Goal: Participate in discussion

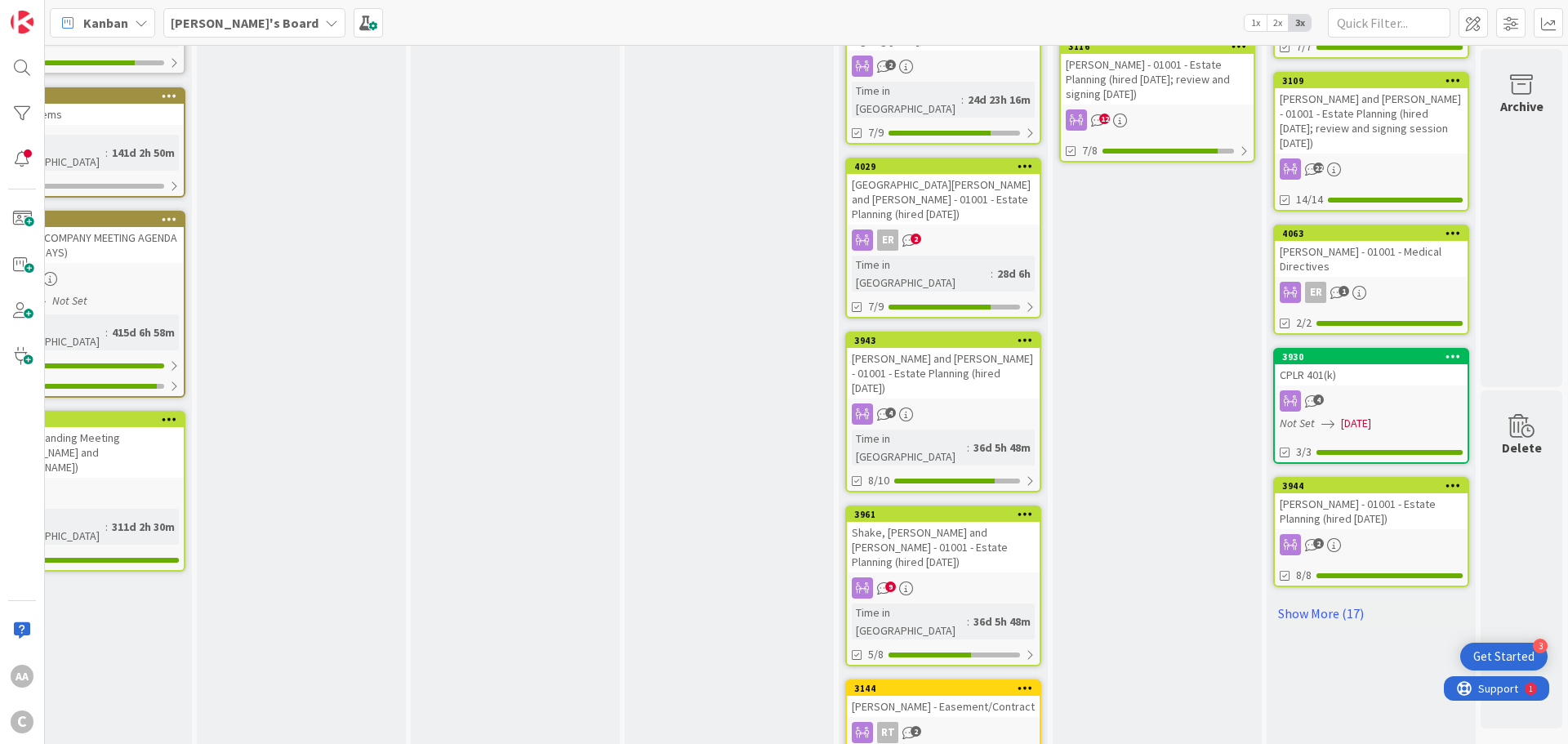
scroll to position [868, 80]
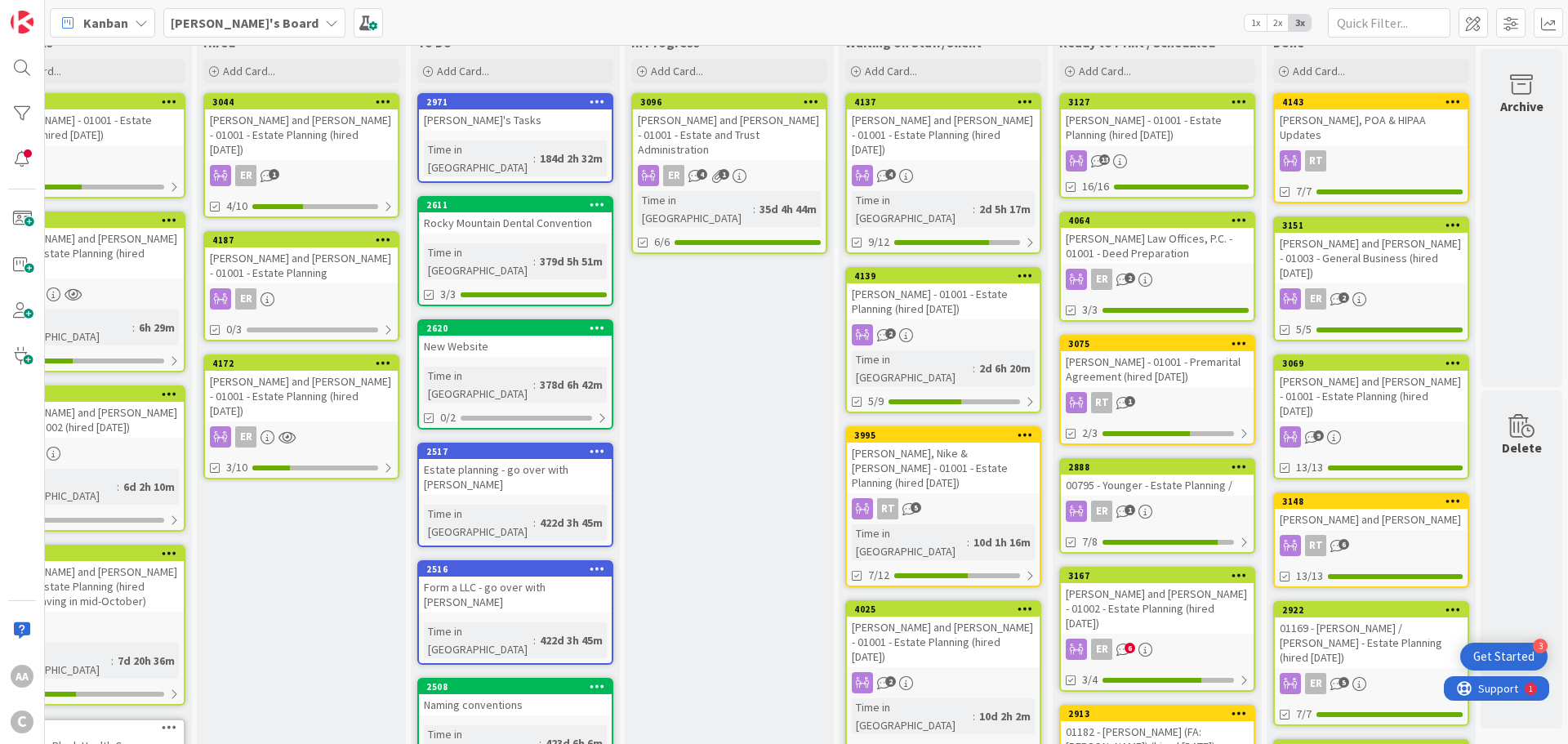
scroll to position [0, 80]
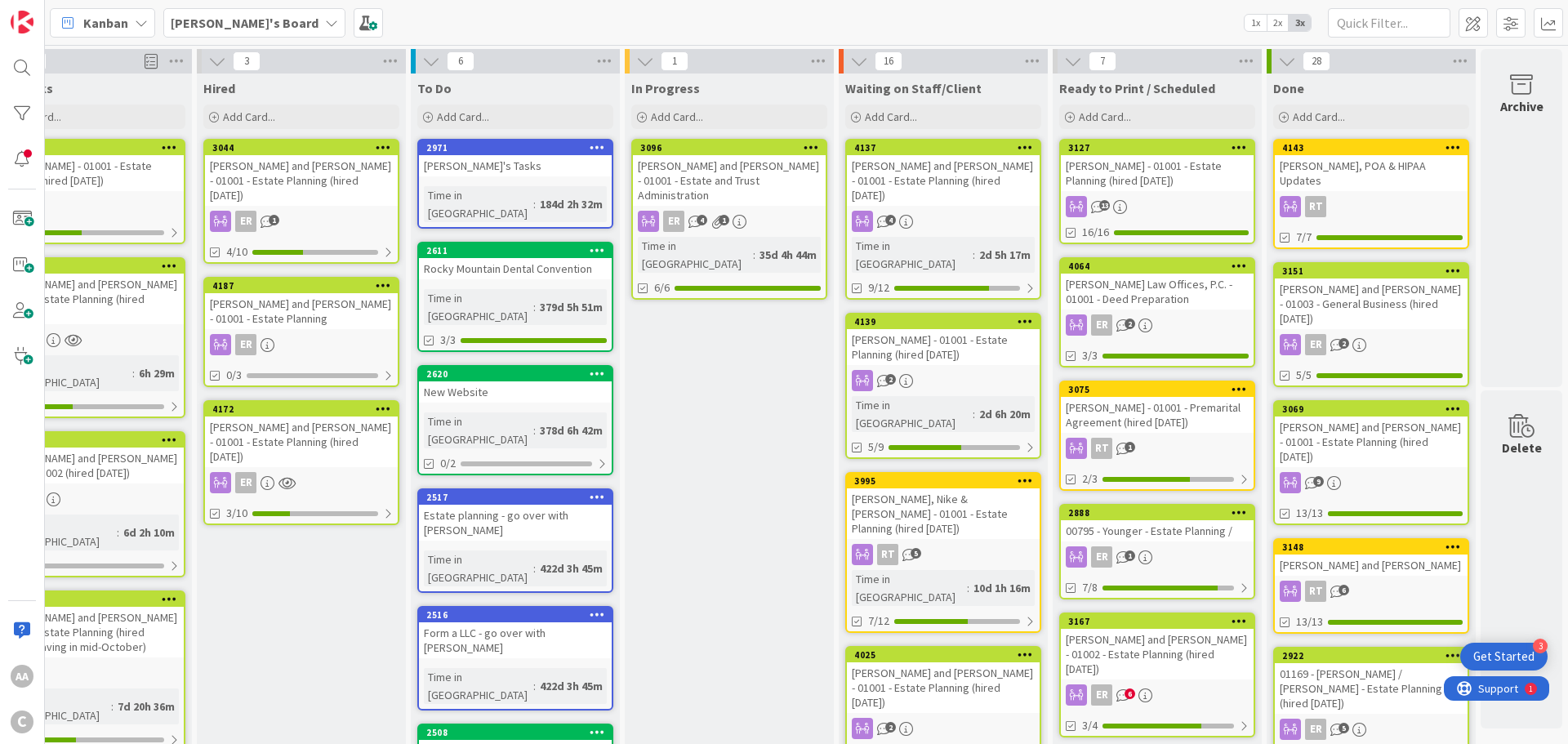
click at [200, 31] on b "[PERSON_NAME]'s Board" at bounding box center [244, 22] width 148 height 16
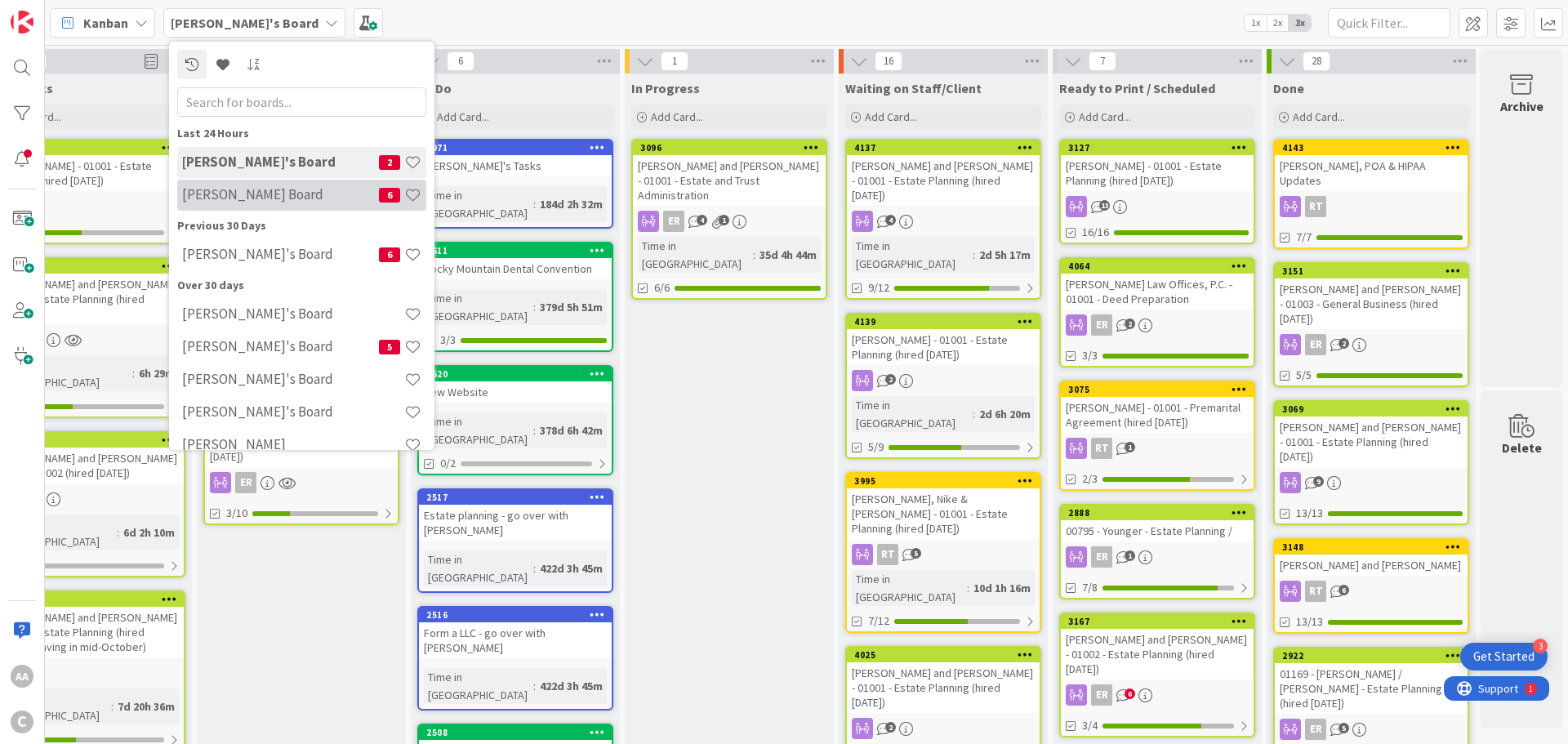
click at [236, 180] on div "[PERSON_NAME] Board 6" at bounding box center [302, 195] width 249 height 31
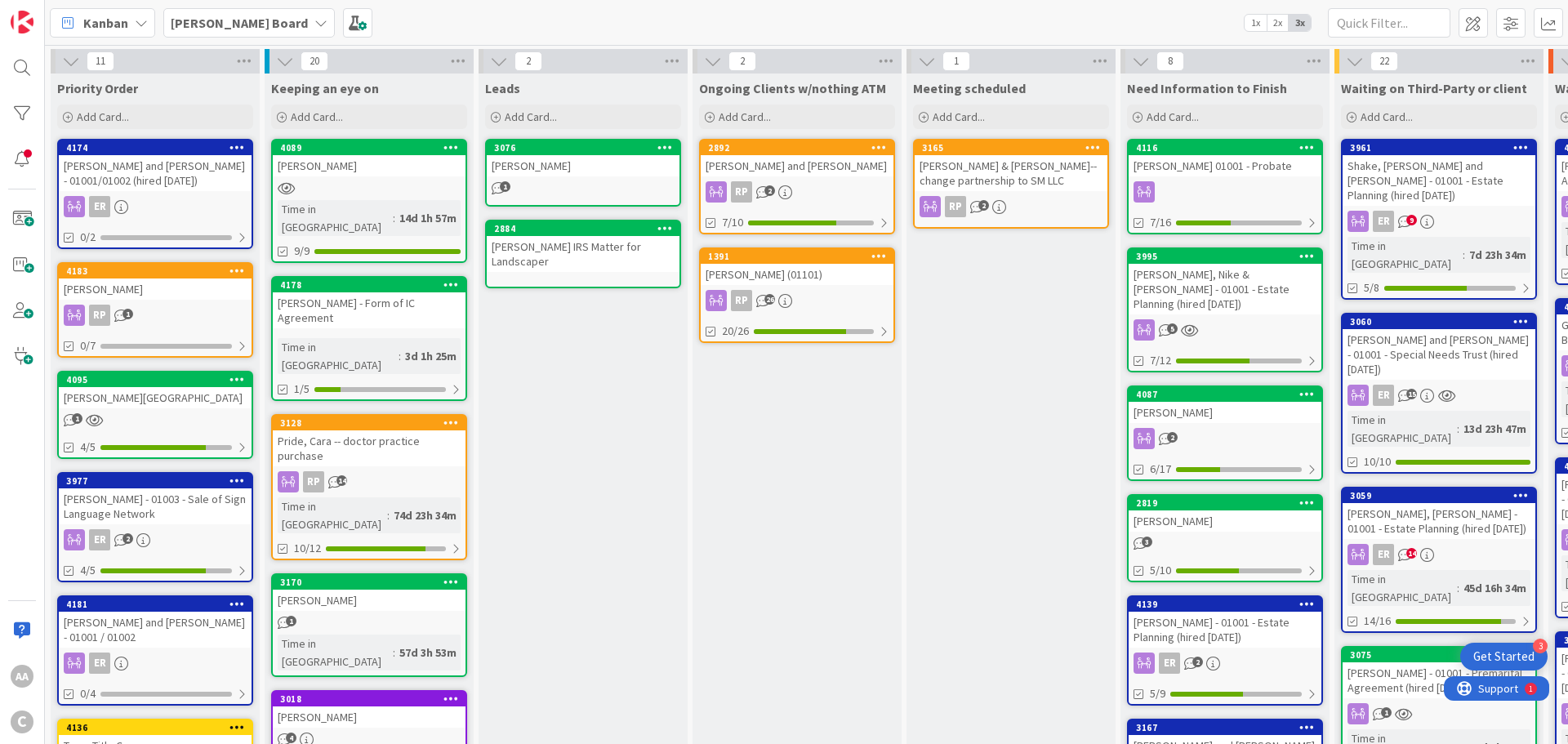
click at [388, 190] on div at bounding box center [369, 188] width 193 height 13
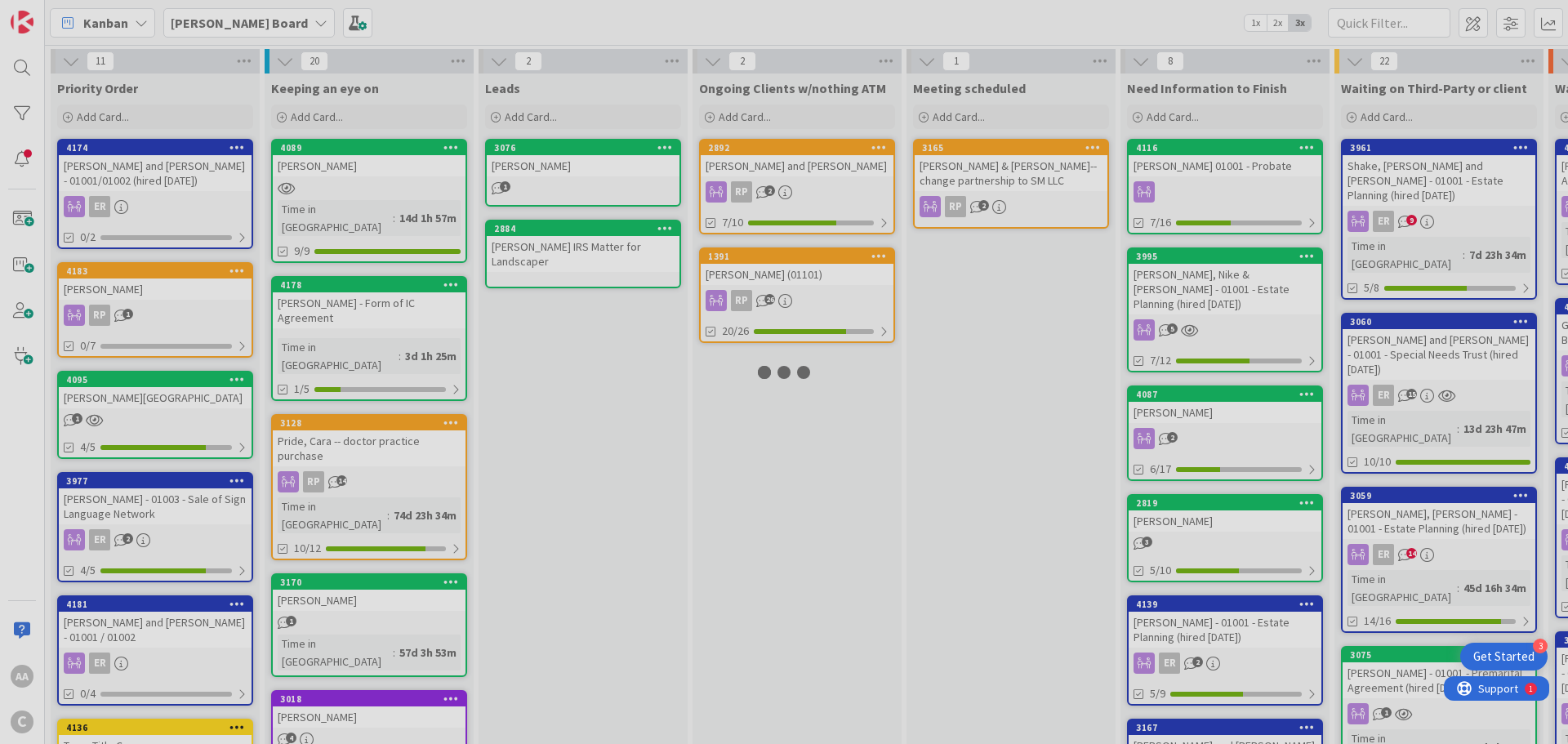
click at [388, 190] on div at bounding box center [784, 372] width 1568 height 744
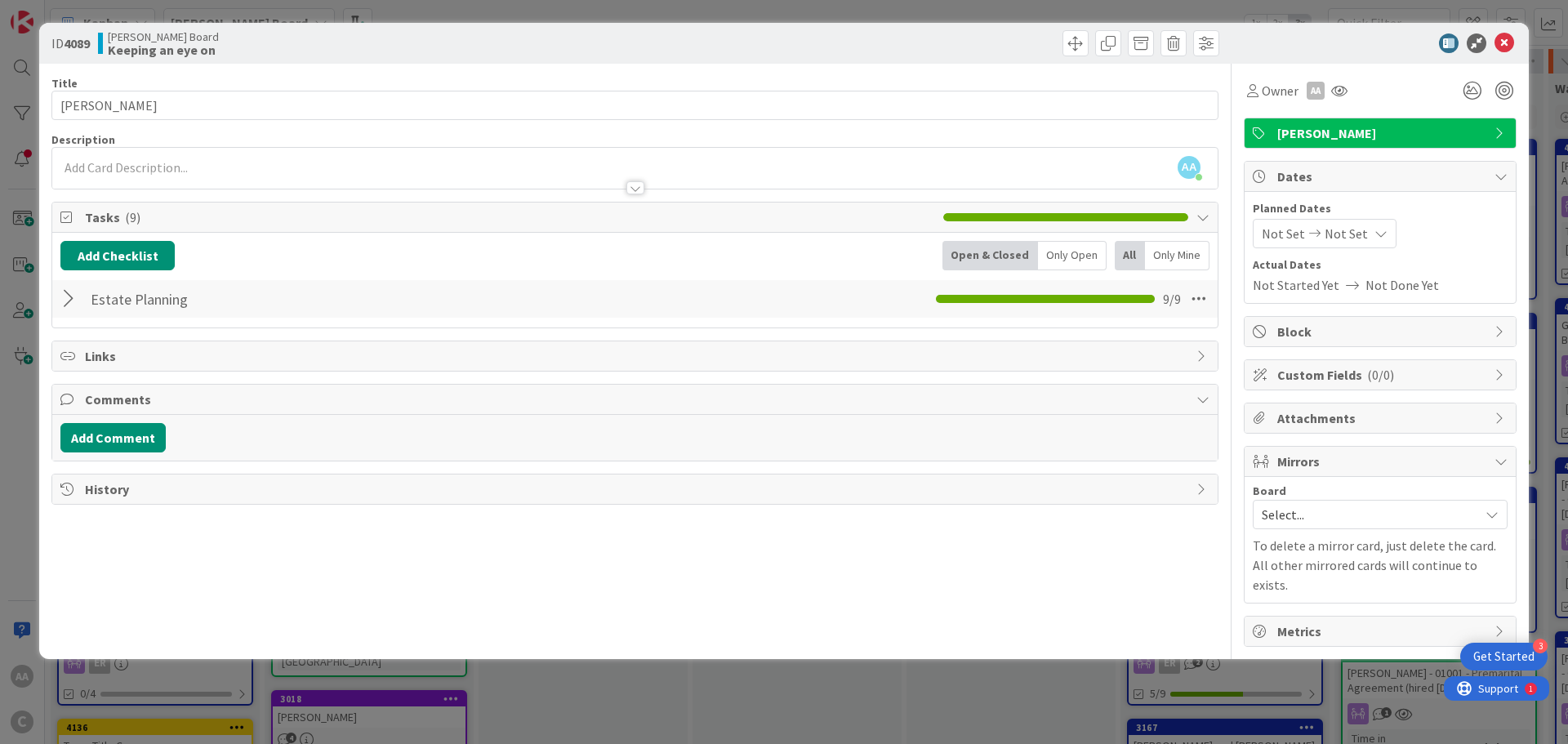
click at [69, 300] on div at bounding box center [71, 298] width 21 height 30
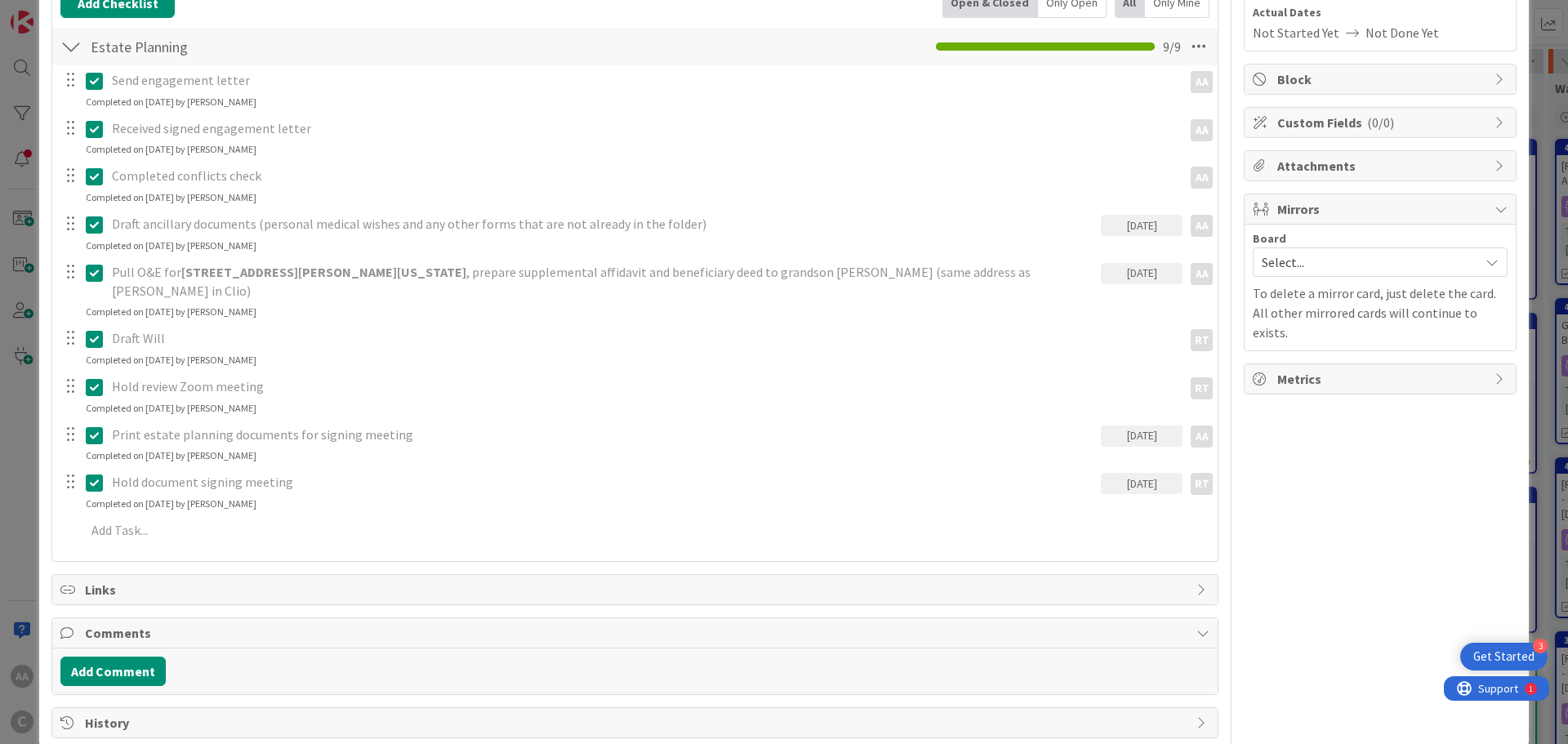
scroll to position [263, 0]
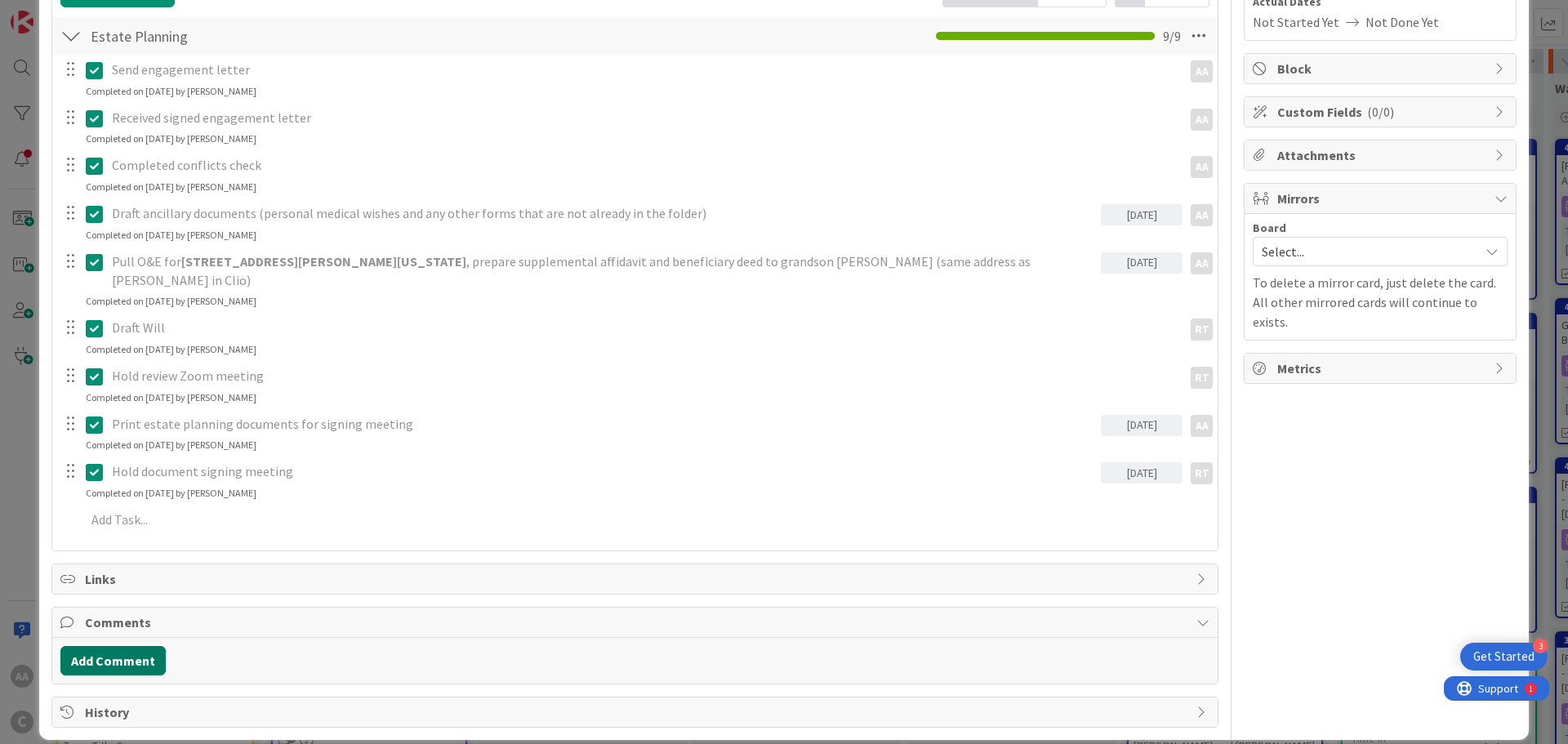
click at [134, 646] on button "Add Comment" at bounding box center [113, 661] width 105 height 30
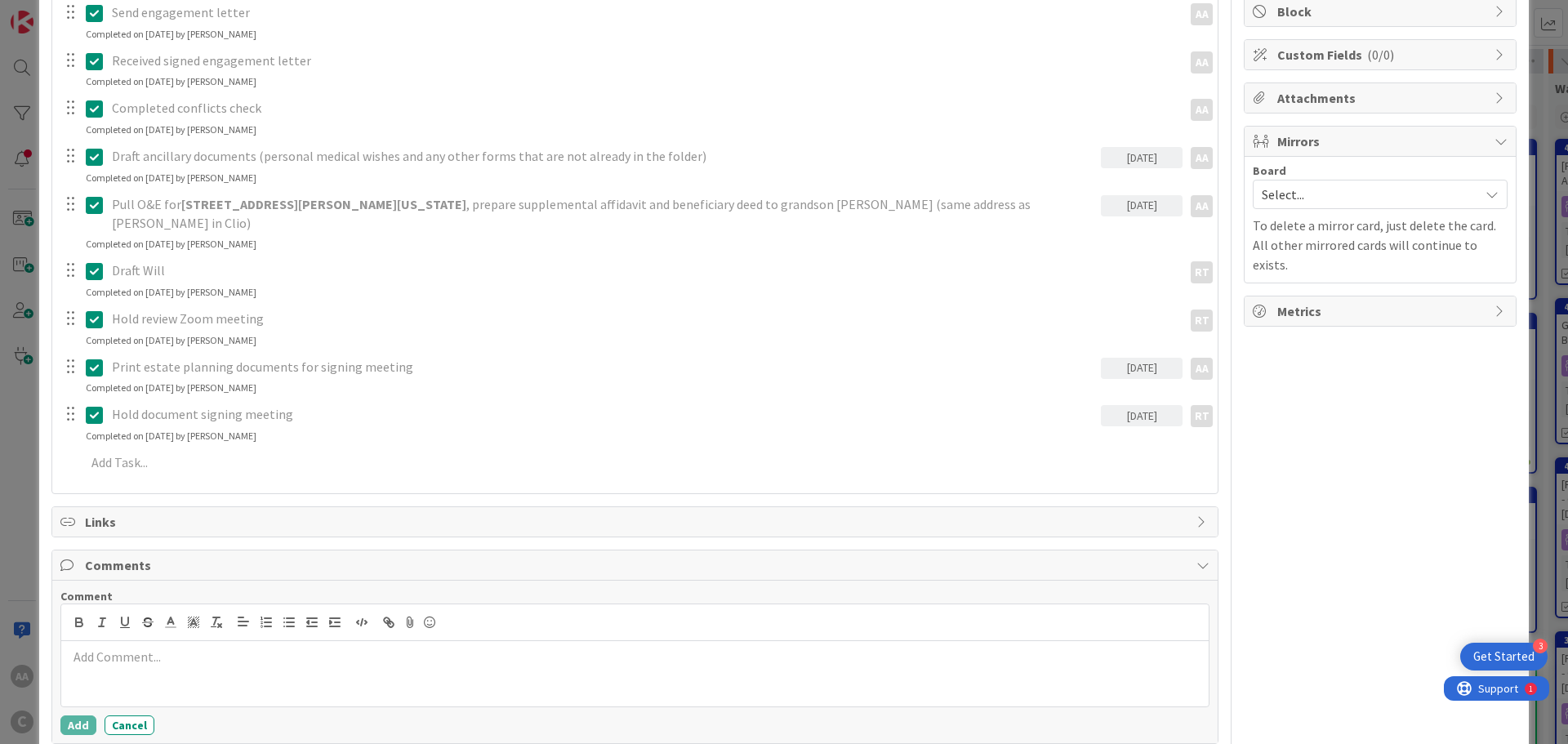
scroll to position [380, 0]
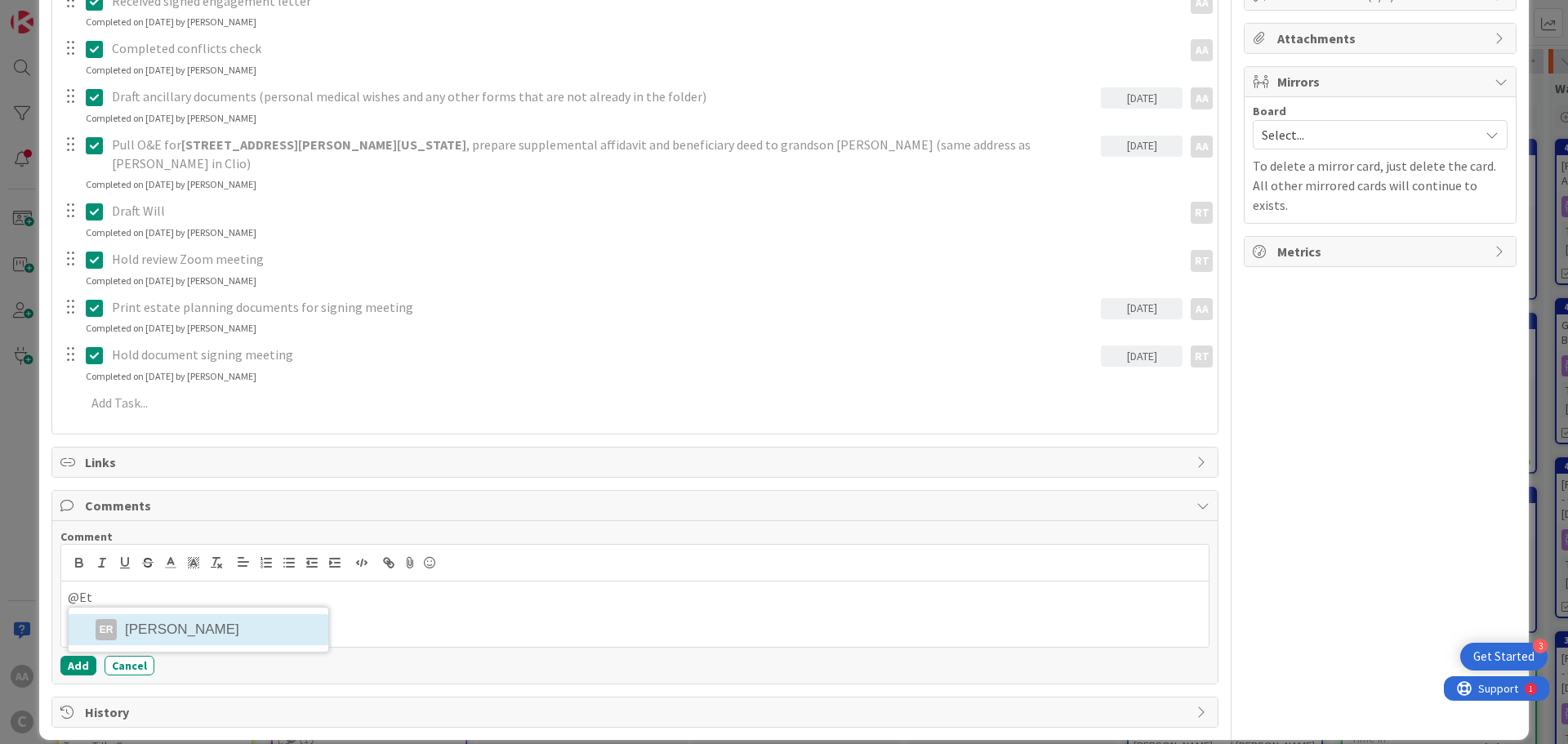
click at [181, 616] on li "ER [PERSON_NAME]" at bounding box center [198, 630] width 260 height 31
click at [307, 616] on li "RT [PERSON_NAME]" at bounding box center [289, 631] width 260 height 31
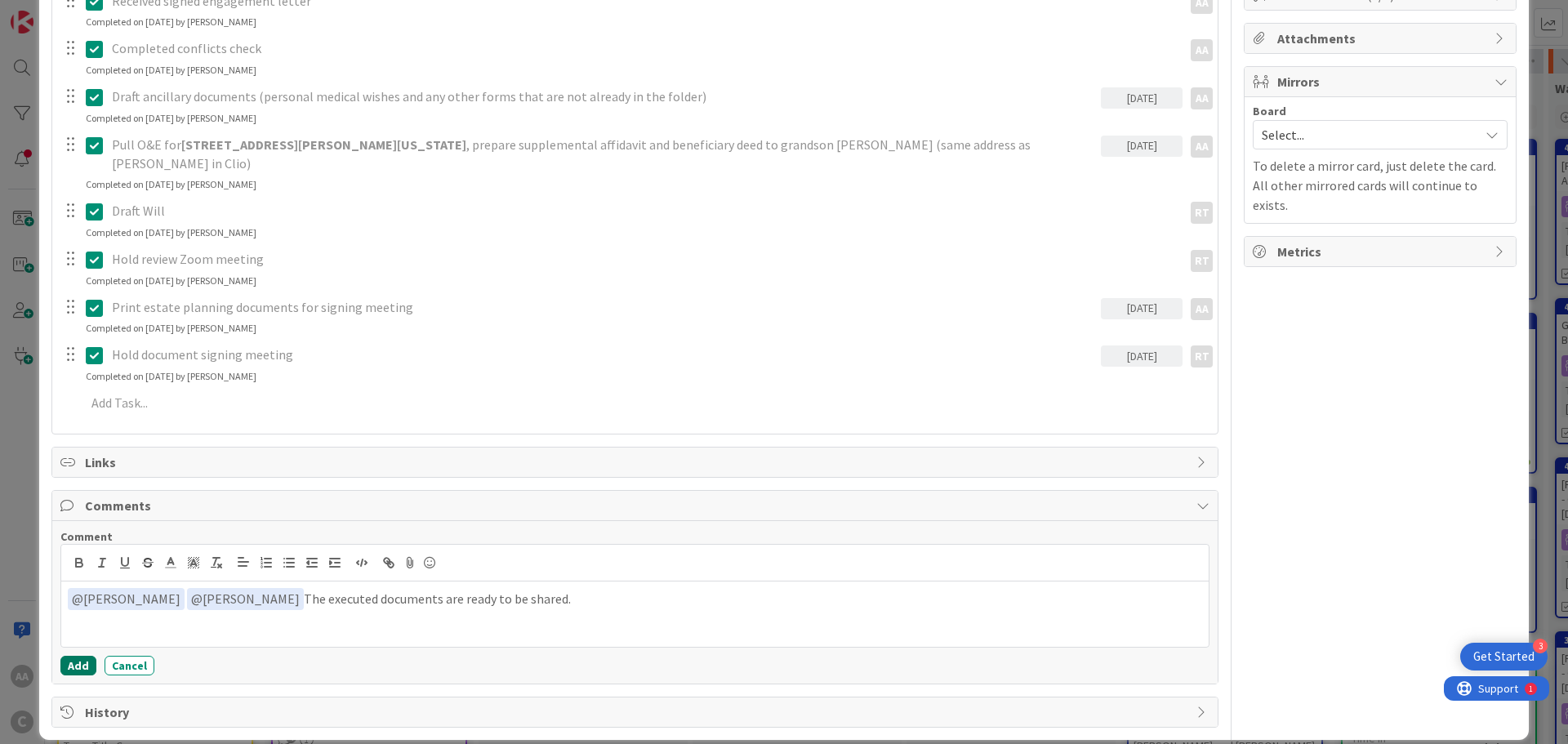
click at [79, 656] on button "Add" at bounding box center [78, 665] width 35 height 19
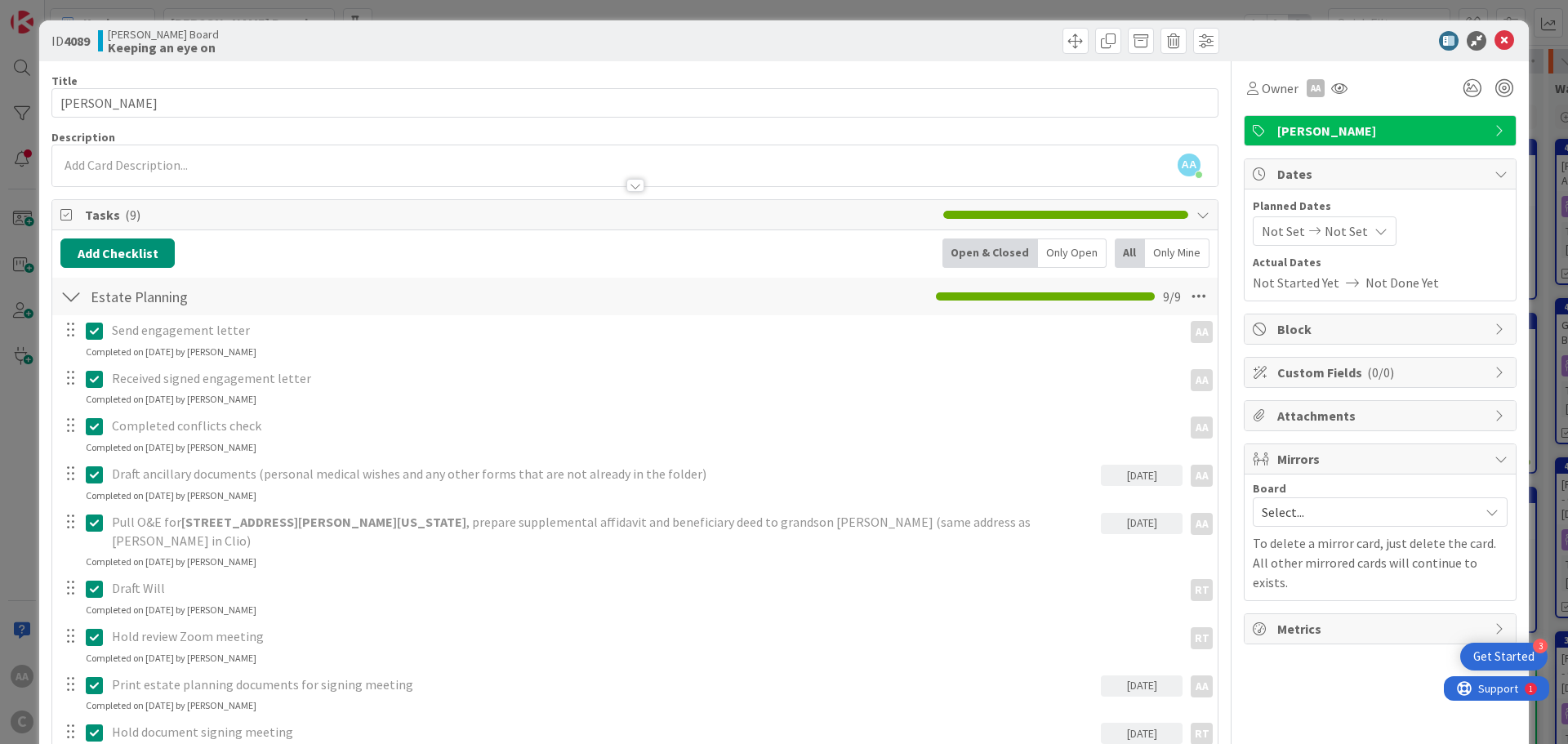
scroll to position [0, 0]
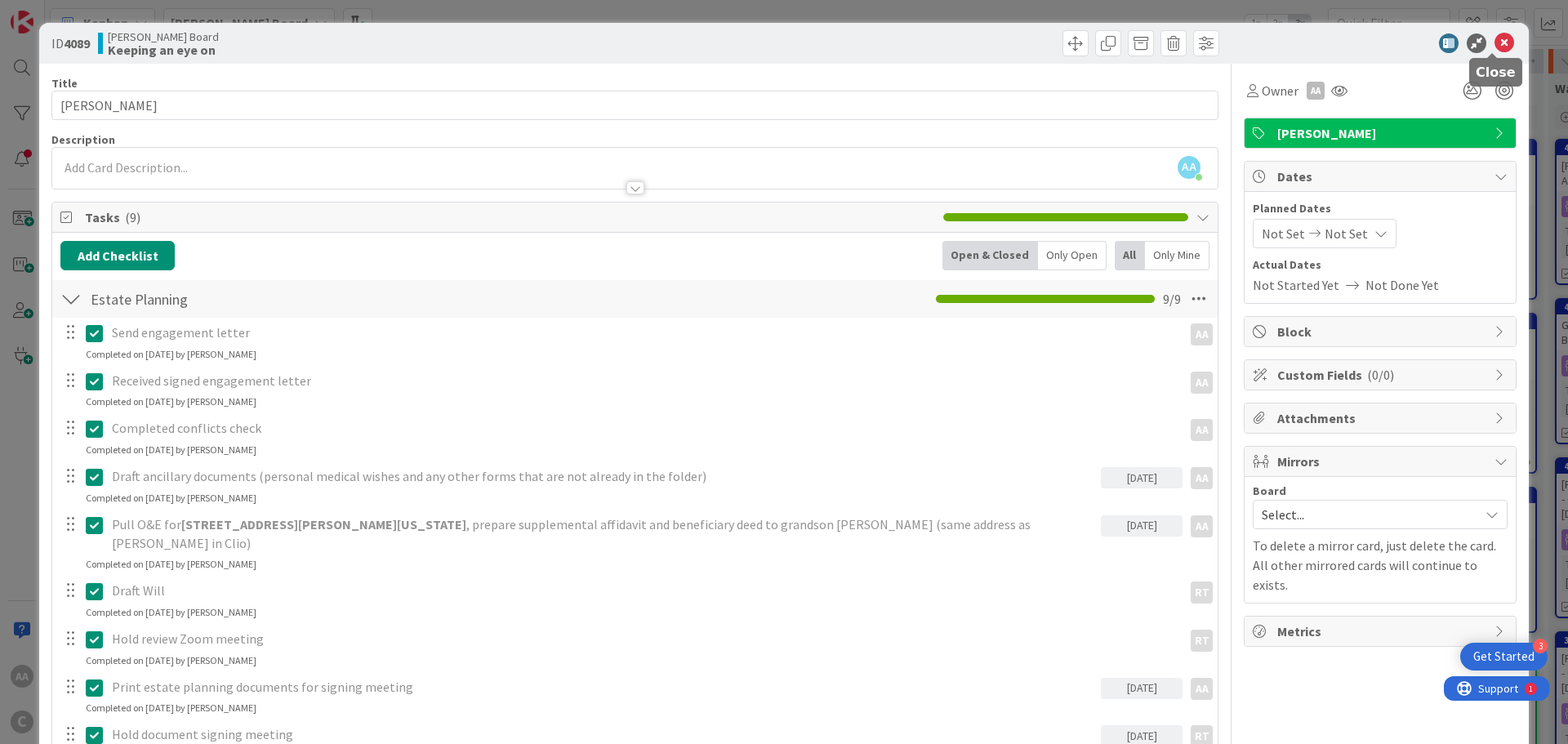
click at [1494, 38] on icon at bounding box center [1504, 43] width 19 height 19
